Goal: Task Accomplishment & Management: Use online tool/utility

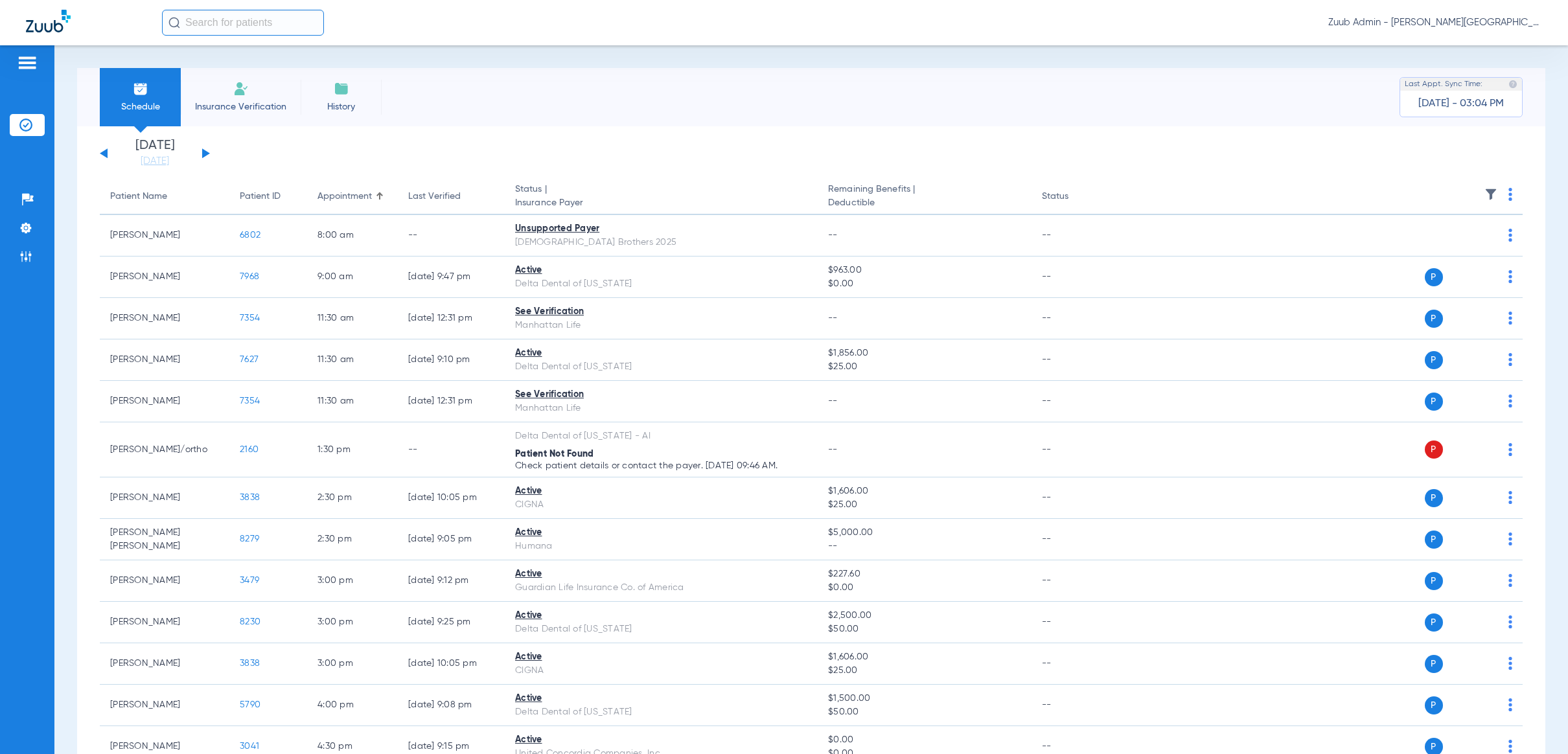
click at [1484, 190] on img at bounding box center [1490, 194] width 13 height 13
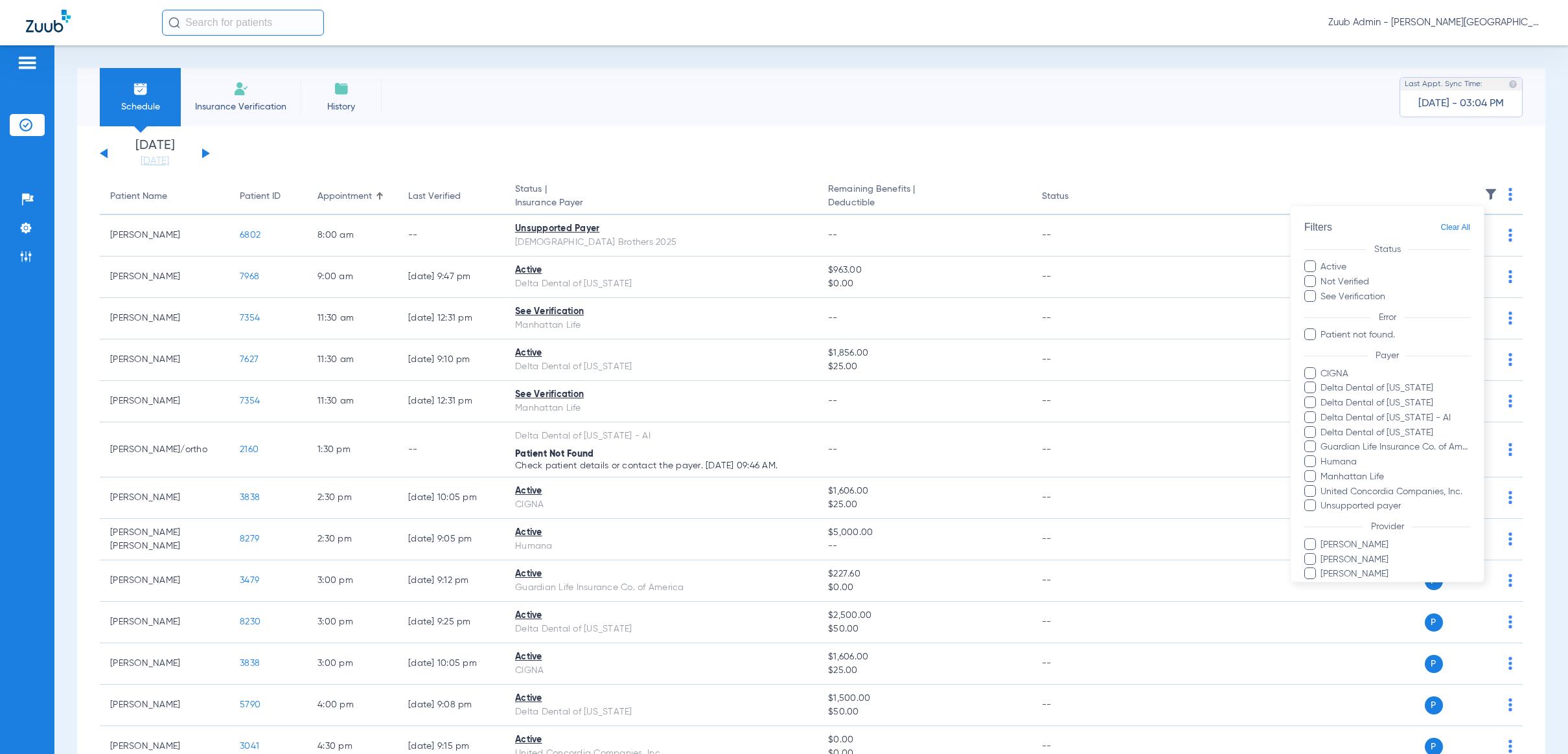
click at [973, 220] on div at bounding box center [784, 377] width 1568 height 754
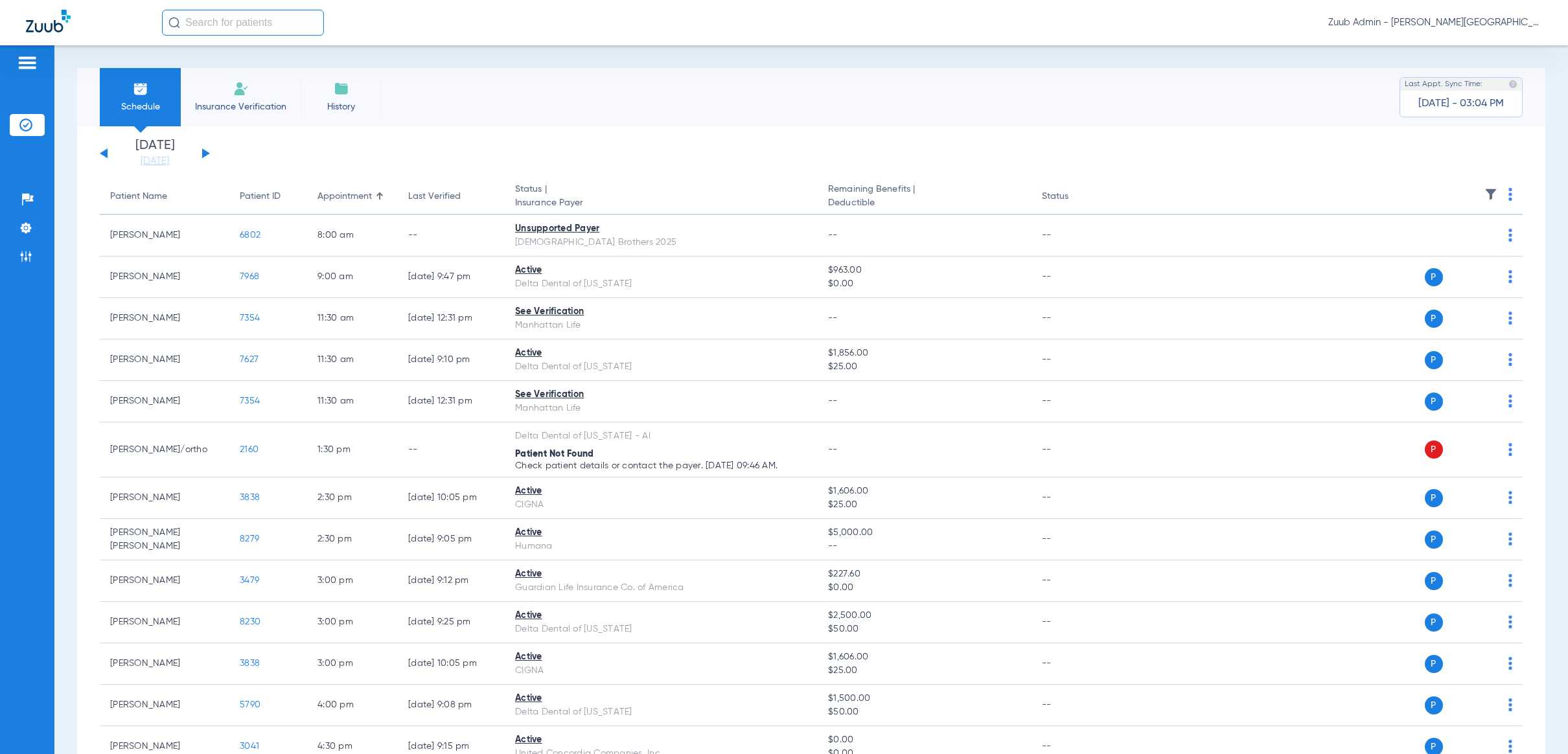
click at [262, 23] on input "text" at bounding box center [243, 23] width 162 height 26
type input "3929"
click at [210, 68] on span "[PERSON_NAME]" at bounding box center [207, 69] width 73 height 10
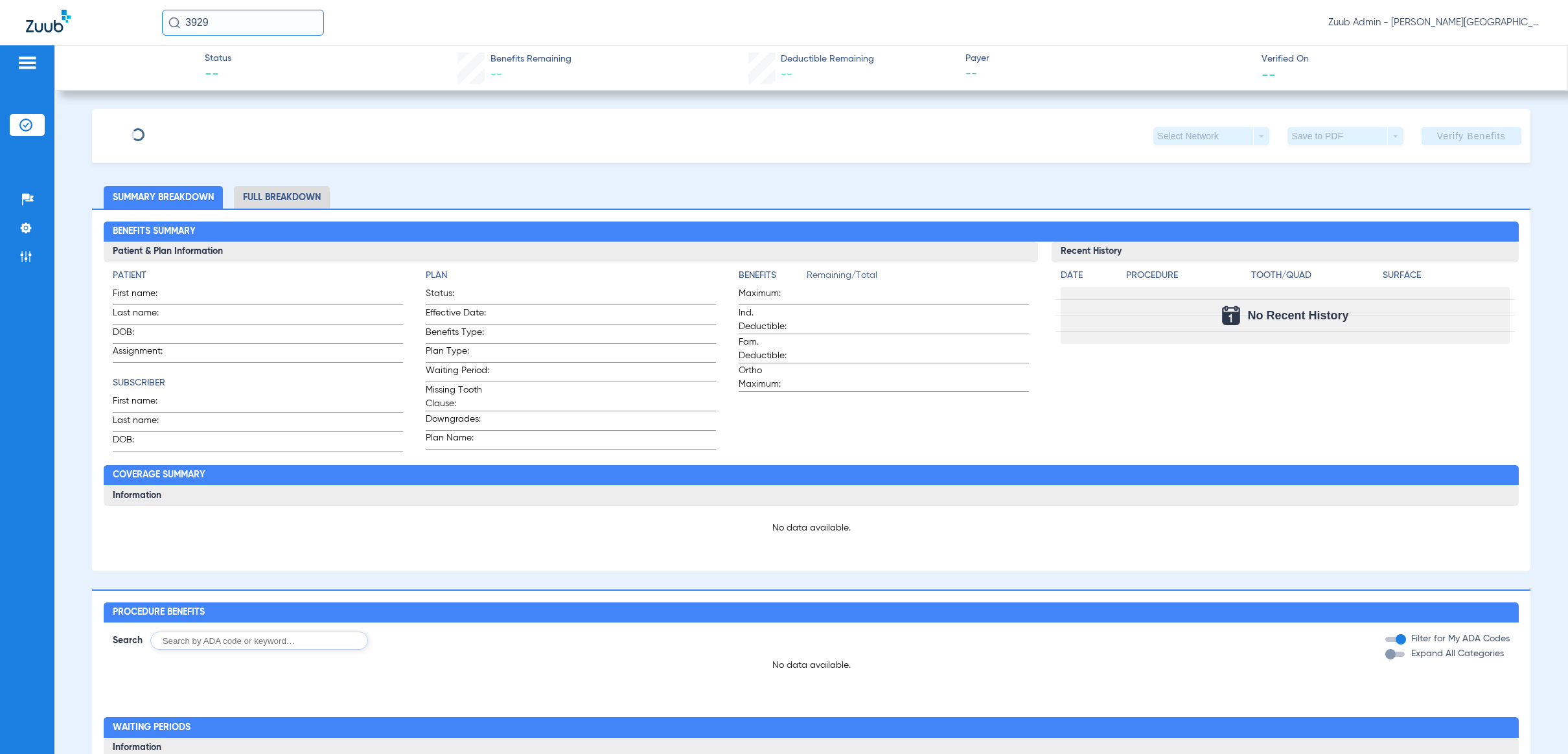
type input "[PERSON_NAME]"
type input "[DATE]"
type input "dcx341018L"
type input "52x341018L"
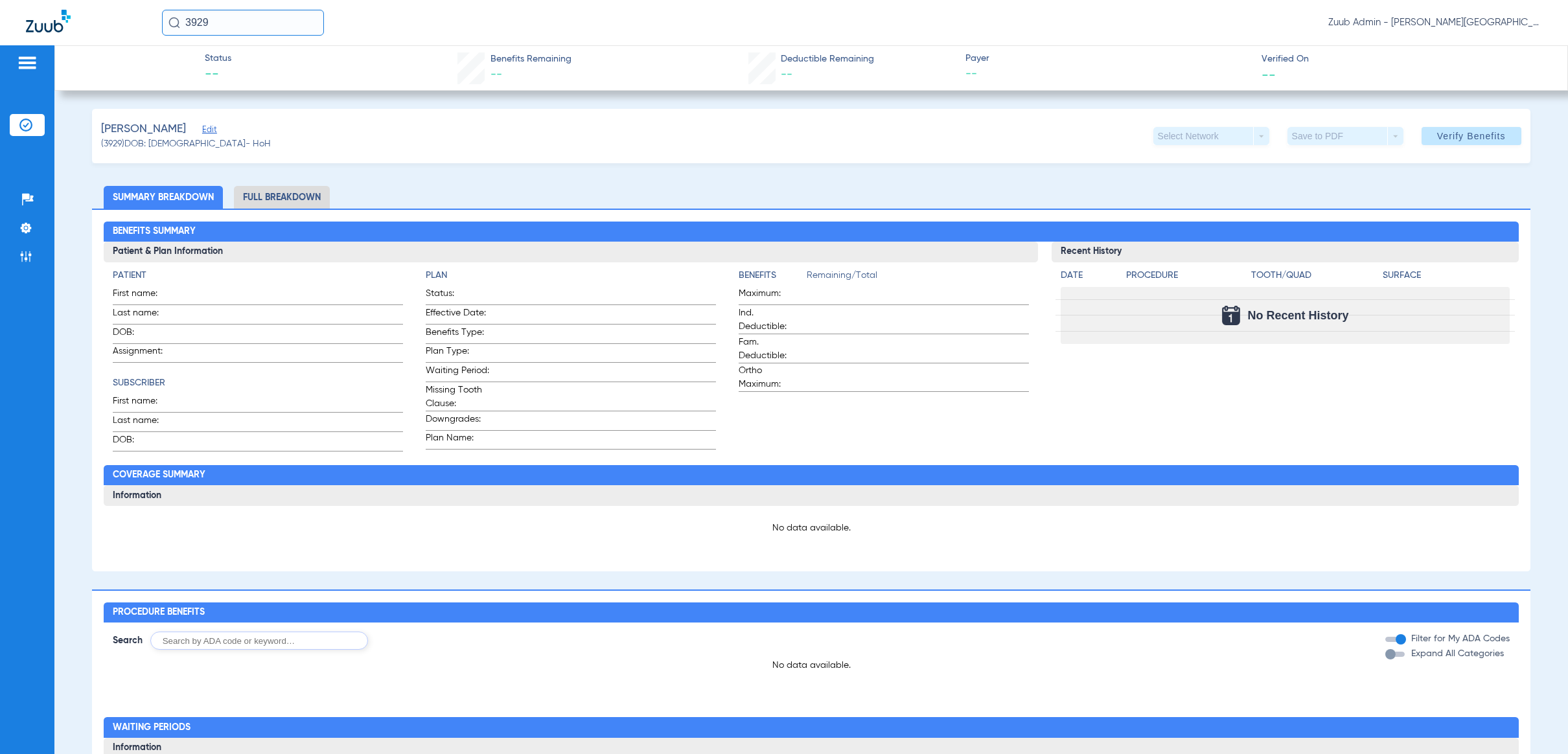
click at [206, 128] on span "Edit" at bounding box center [207, 131] width 12 height 12
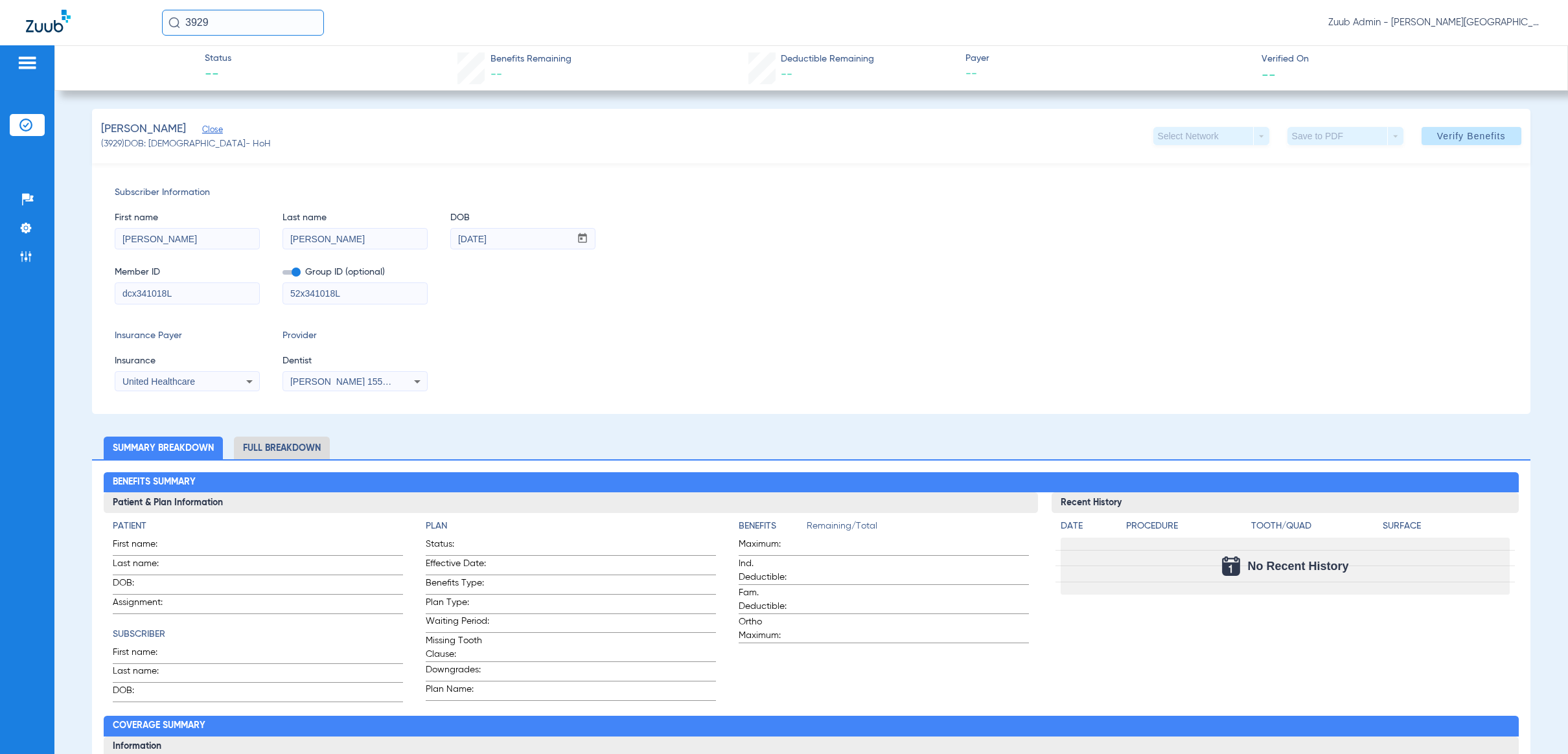
drag, startPoint x: 259, startPoint y: 13, endPoint x: 252, endPoint y: 10, distance: 7.6
click at [259, 13] on input "3929" at bounding box center [243, 23] width 162 height 26
type input "[PERSON_NAME]"
